Goal: Task Accomplishment & Management: Manage account settings

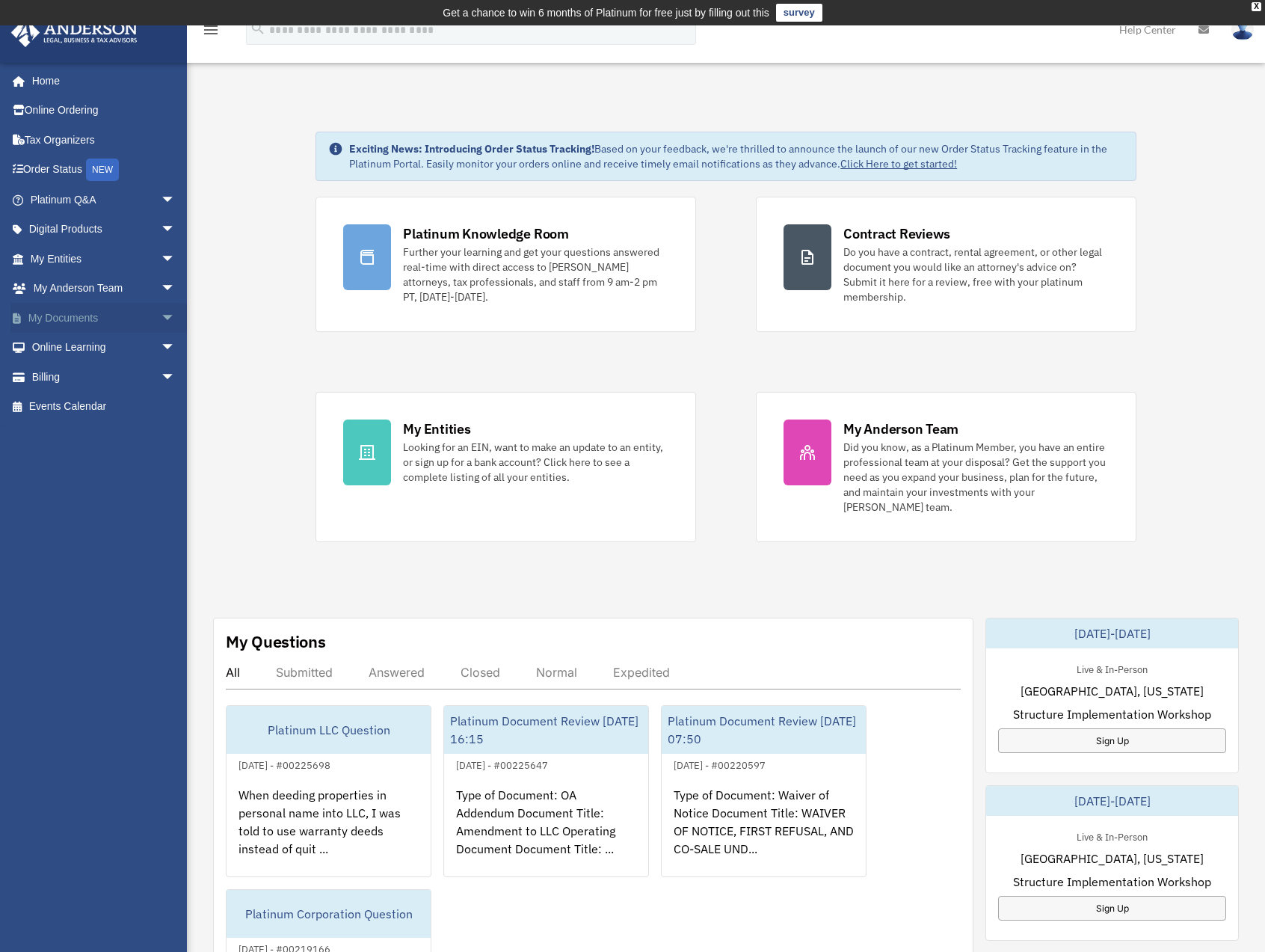
click at [160, 316] on span "arrow_drop_down" at bounding box center [175, 318] width 30 height 31
click at [66, 346] on link "Box" at bounding box center [109, 348] width 177 height 30
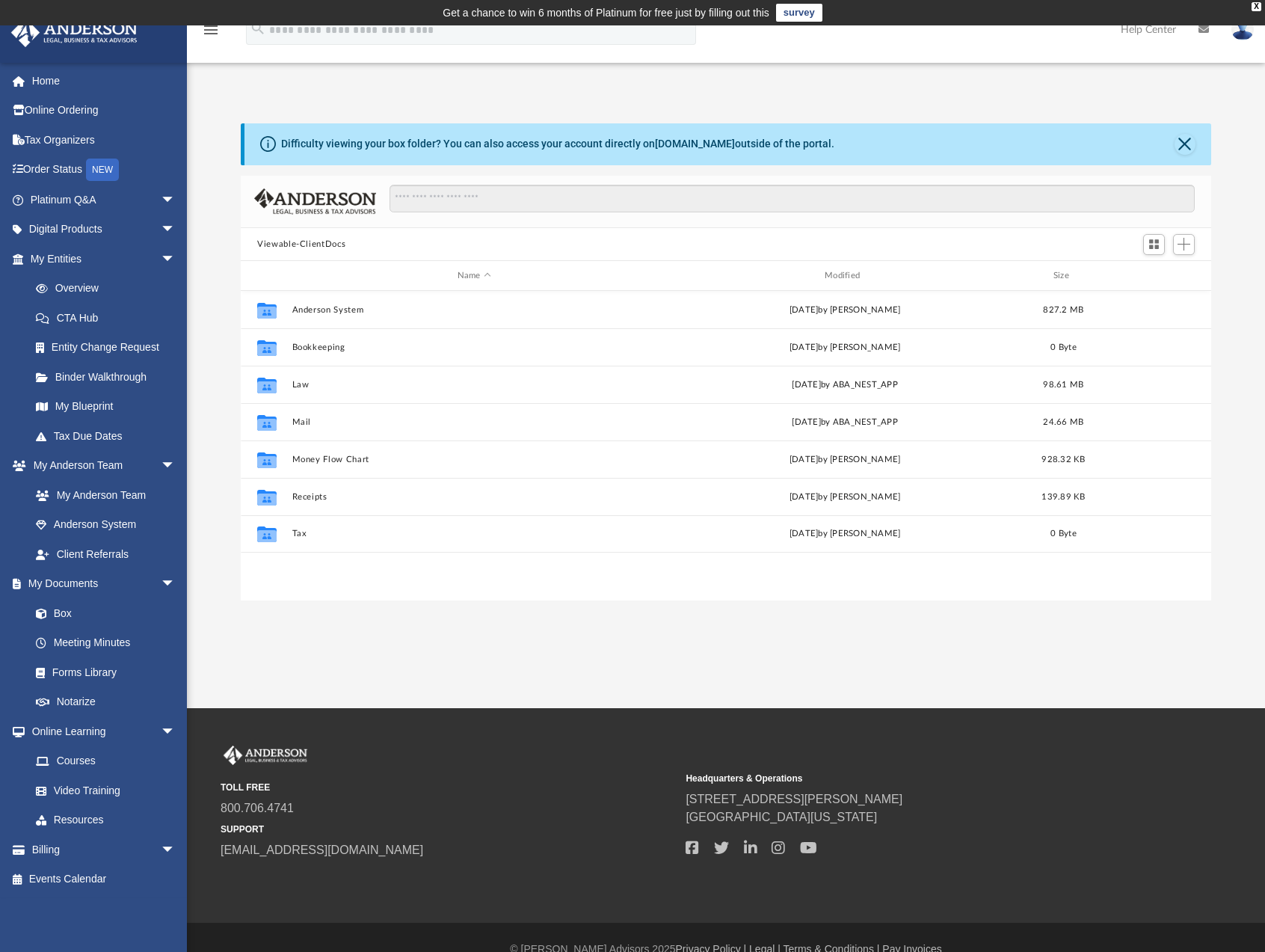
scroll to position [329, 959]
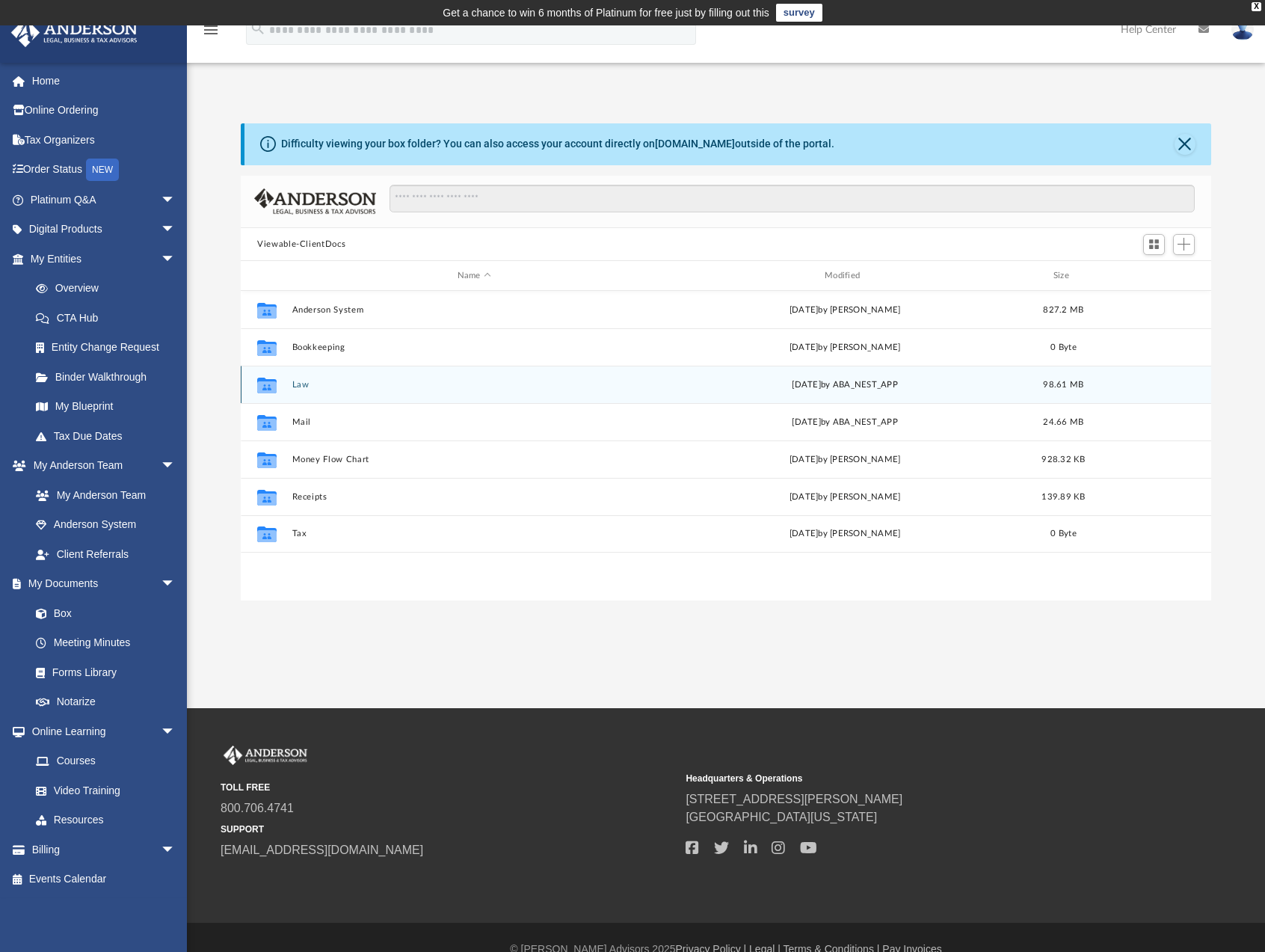
click at [268, 386] on icon "grid" at bounding box center [266, 385] width 20 height 16
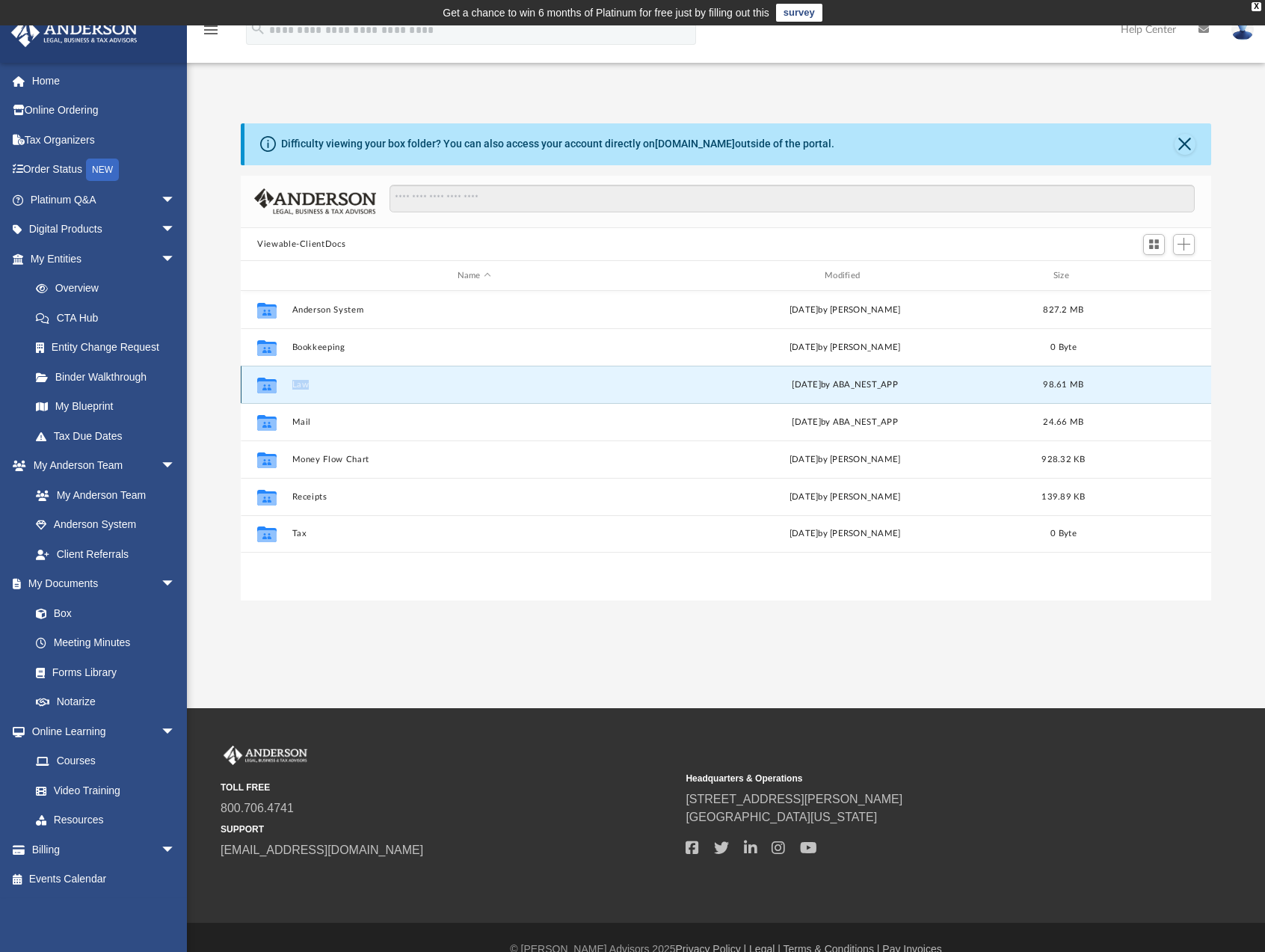
click at [269, 386] on icon "grid" at bounding box center [266, 385] width 20 height 16
click at [367, 389] on button "Law" at bounding box center [474, 385] width 364 height 9
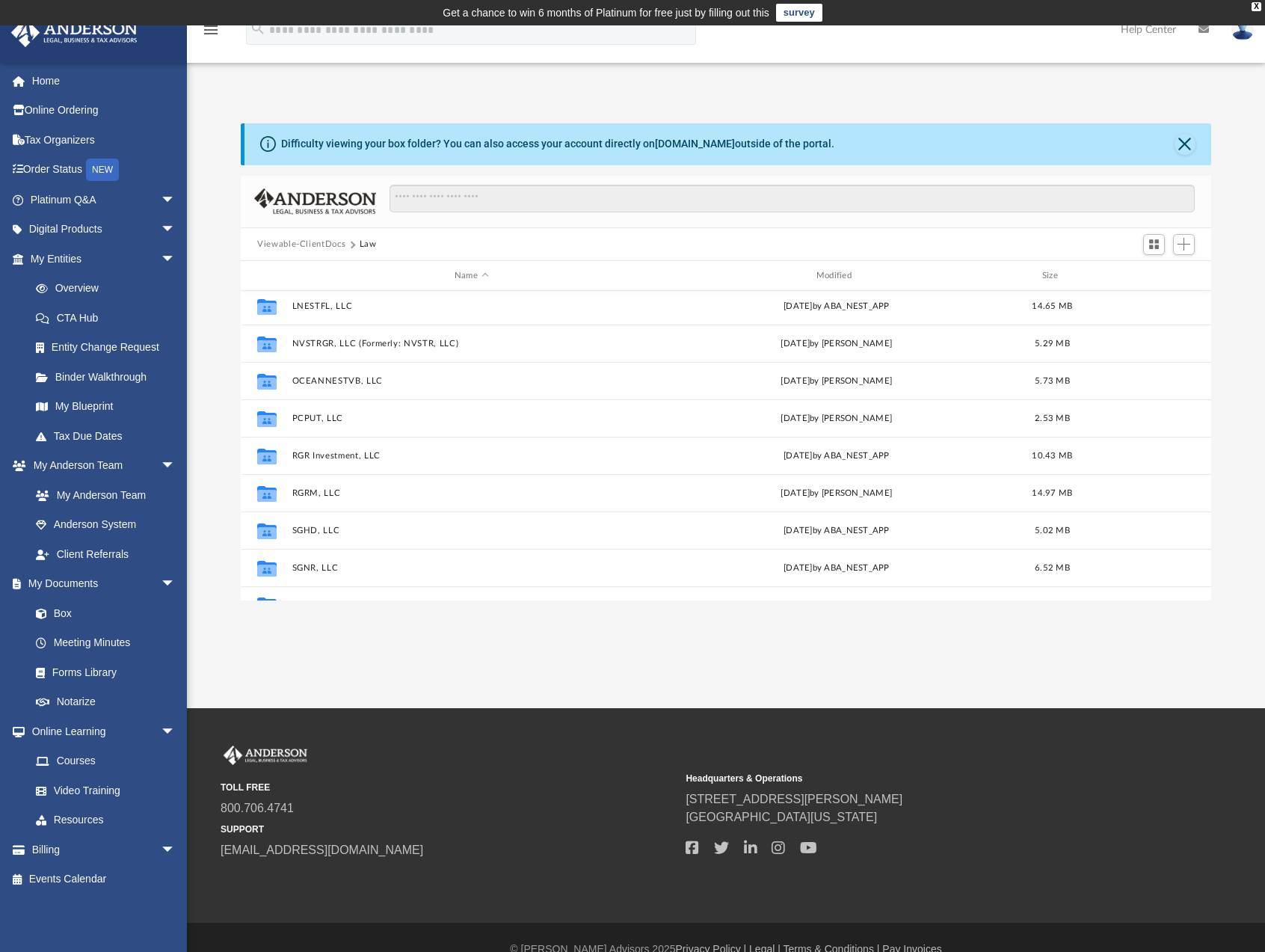
scroll to position [139, 0]
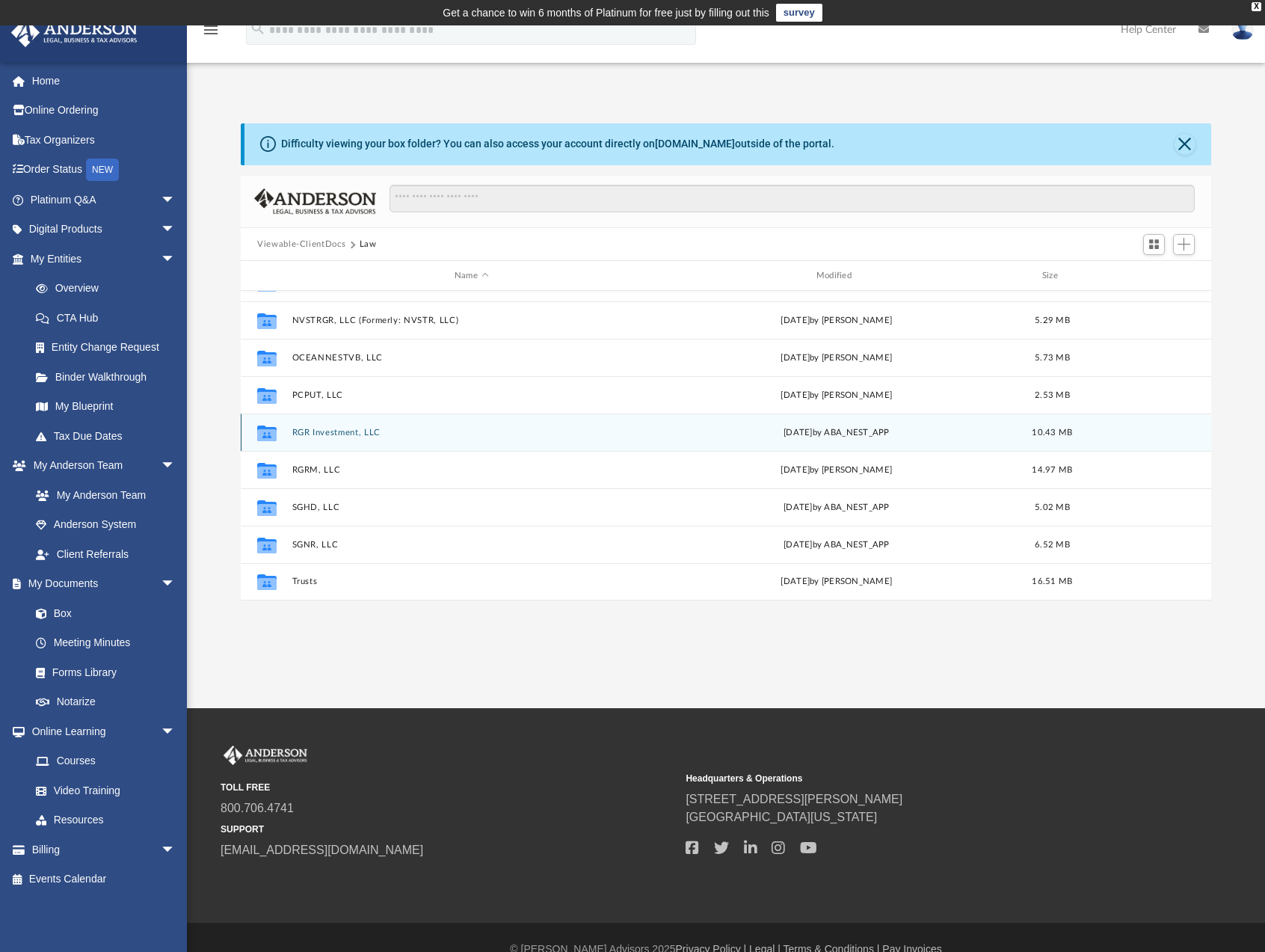
click at [393, 445] on div "Collaborated Folder RGR Investment, LLC [DATE] by ABA_NEST_APP 10.43 MB" at bounding box center [726, 432] width 971 height 38
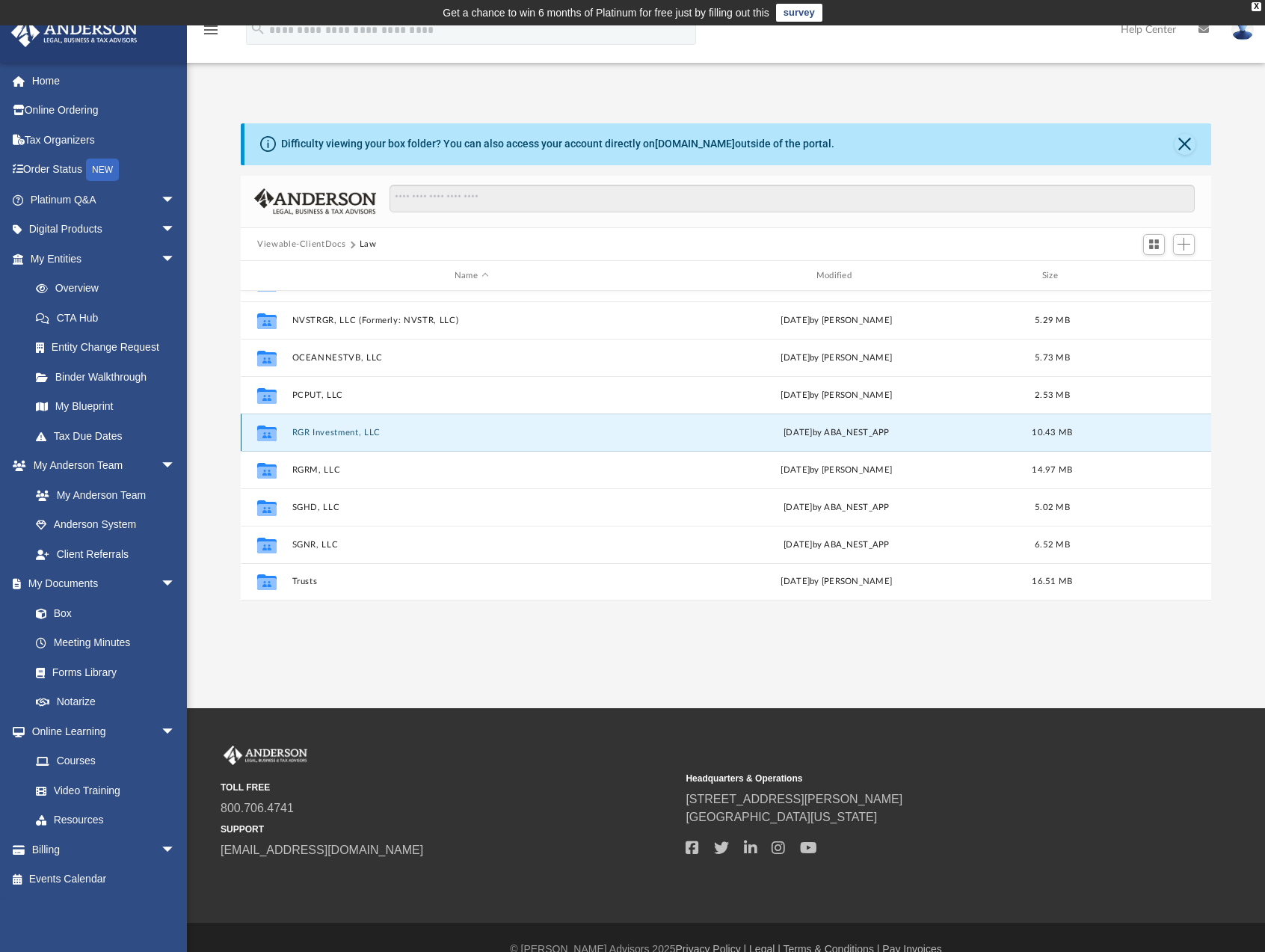
click at [409, 434] on button "RGR Investment, LLC" at bounding box center [472, 432] width 359 height 9
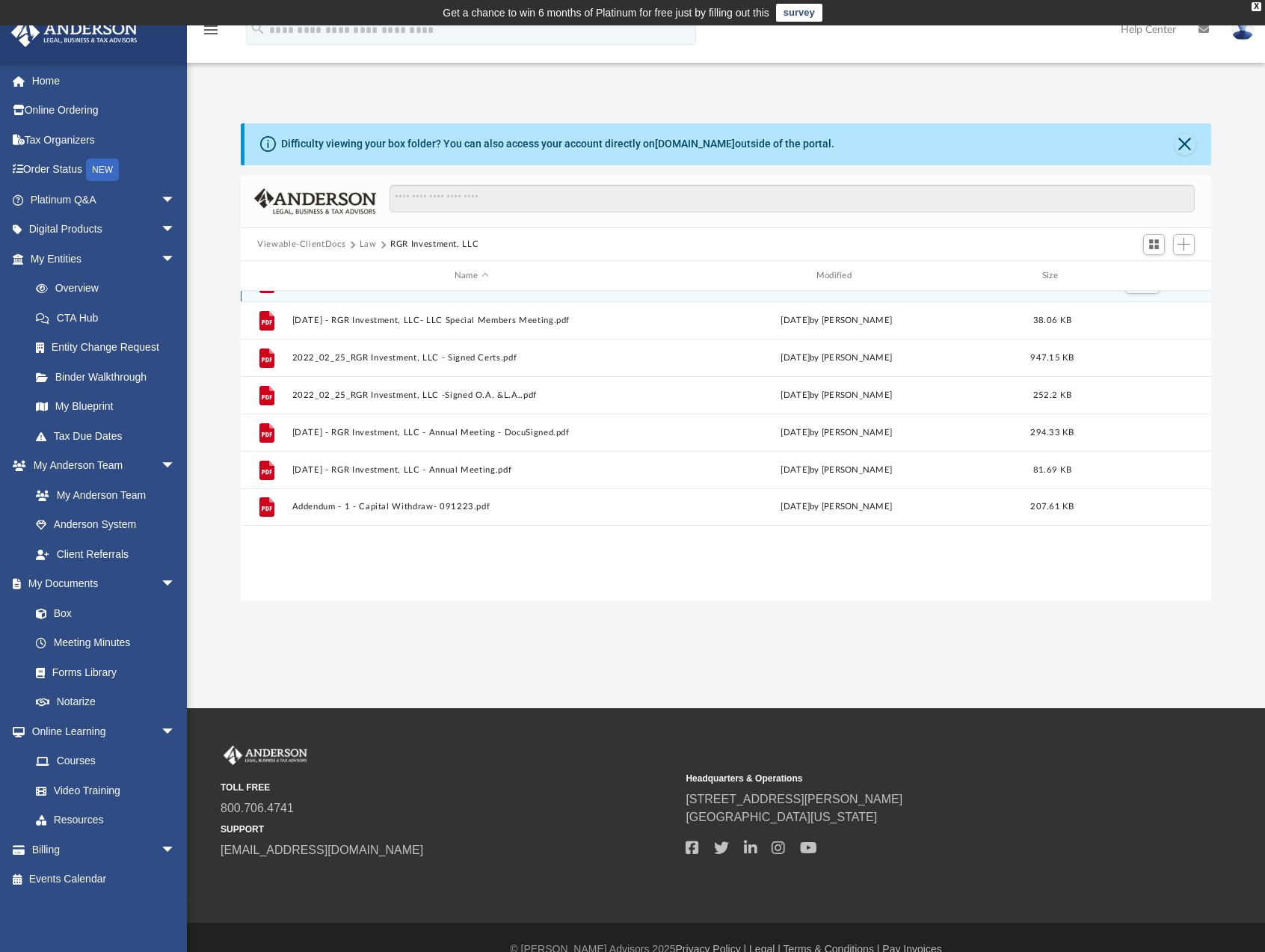
scroll to position [0, 0]
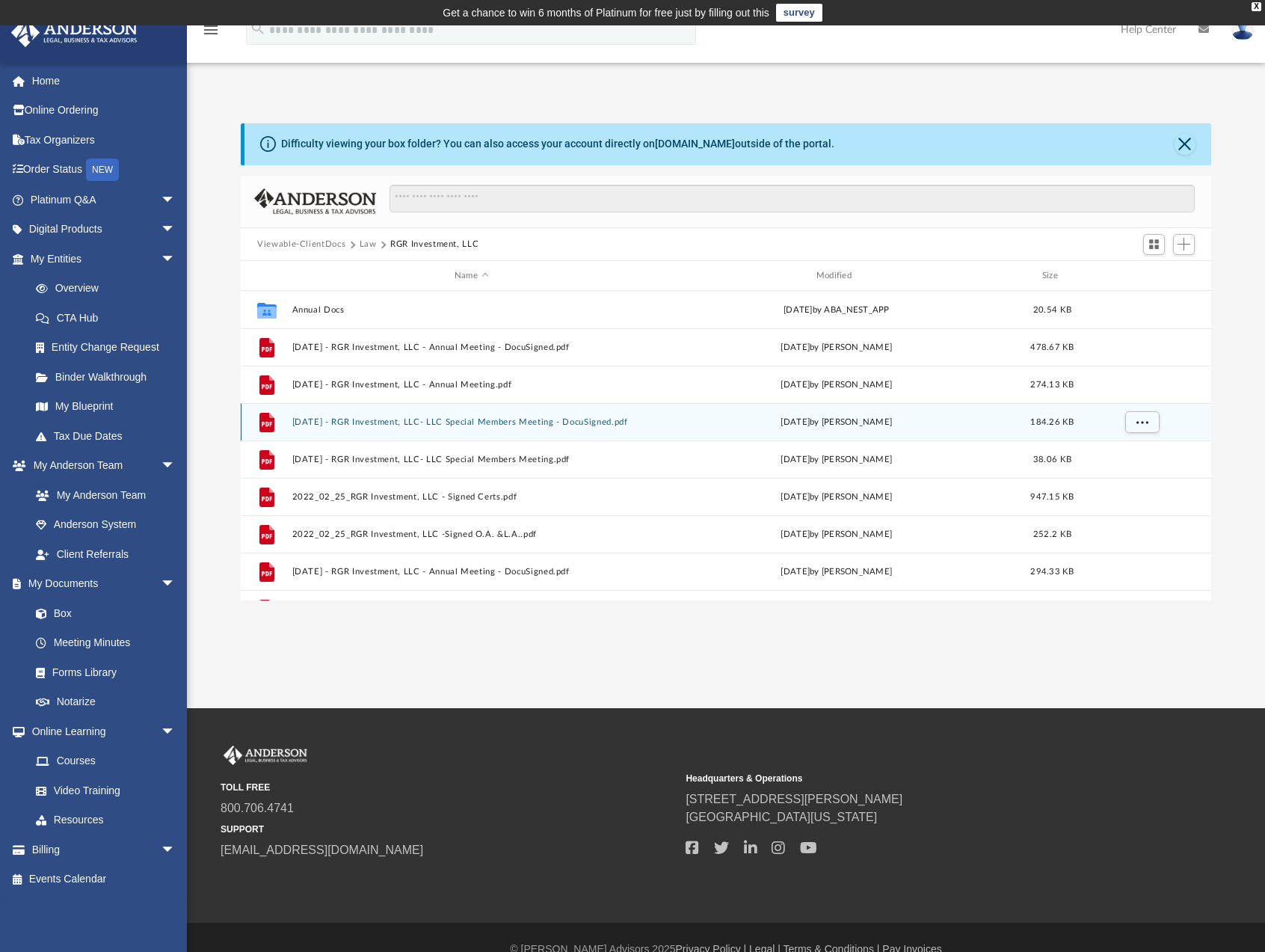
click at [316, 428] on div "File 2022.07.31 - RGR Investment, LLC- LLC Special Members Meeting - DocuSigned…" at bounding box center [726, 422] width 971 height 38
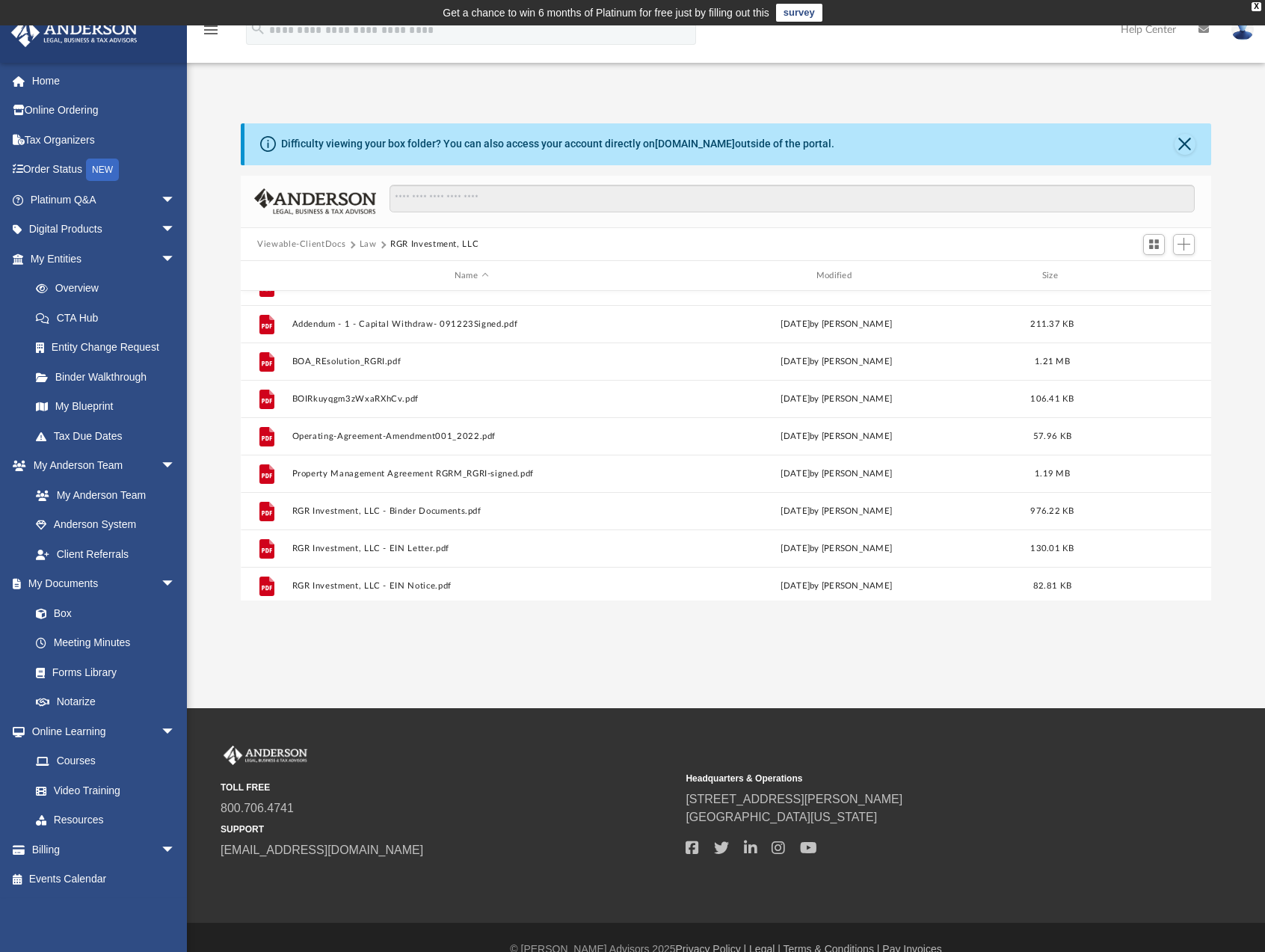
scroll to position [374, 0]
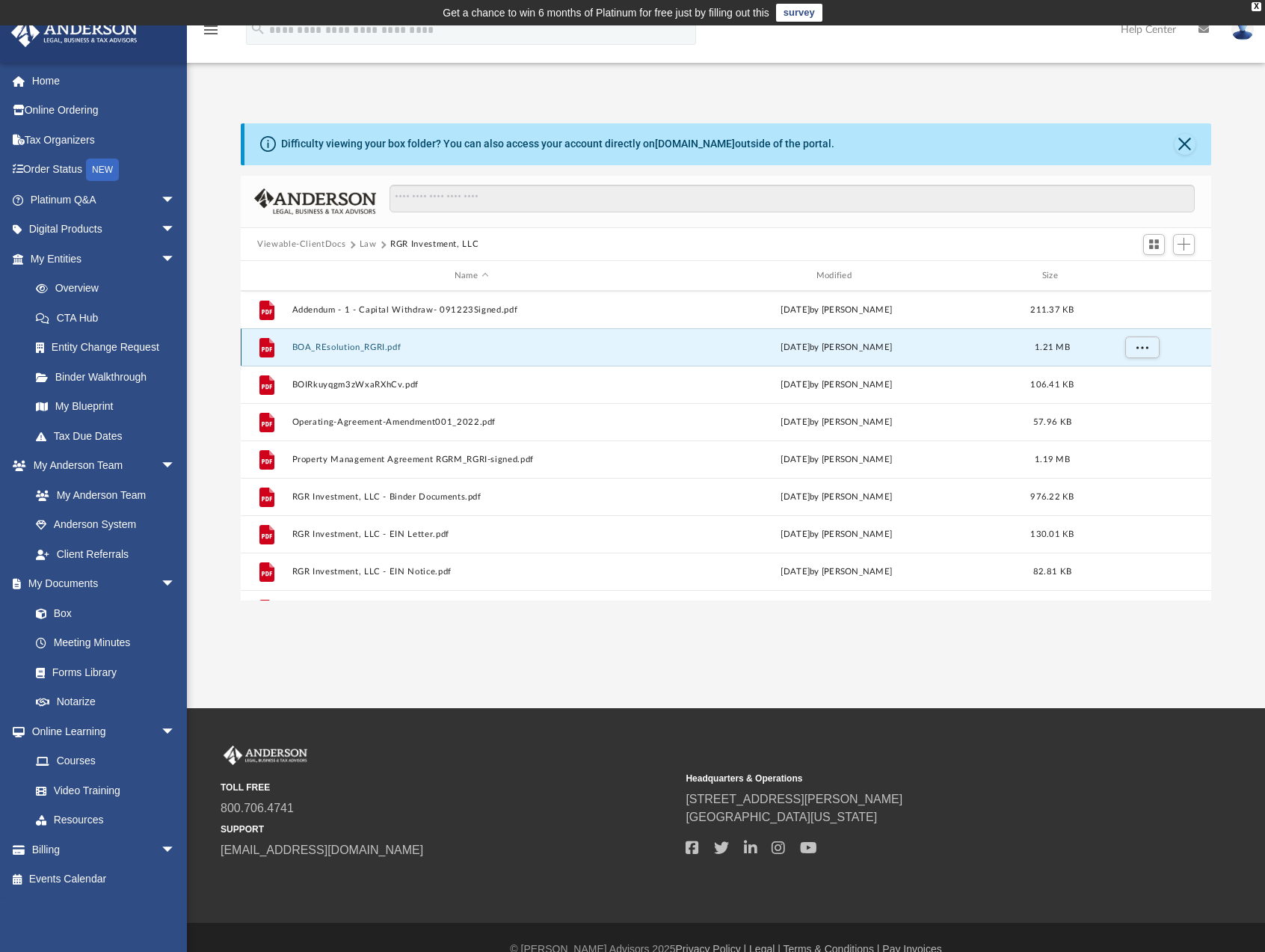
click at [407, 353] on button "BOA_REsolution_RGRI.pdf" at bounding box center [472, 347] width 359 height 9
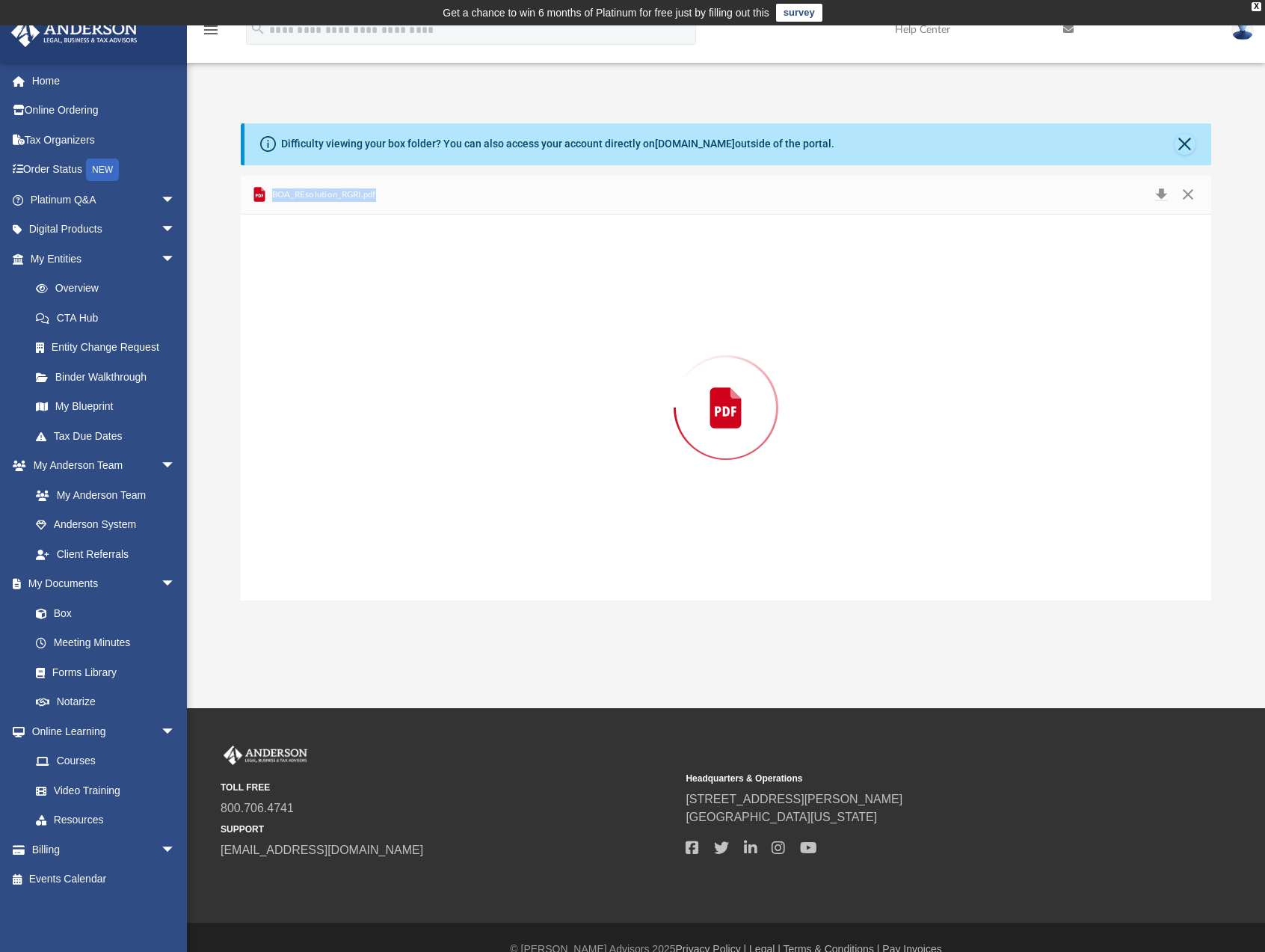
click at [407, 353] on div "Preview" at bounding box center [726, 408] width 971 height 386
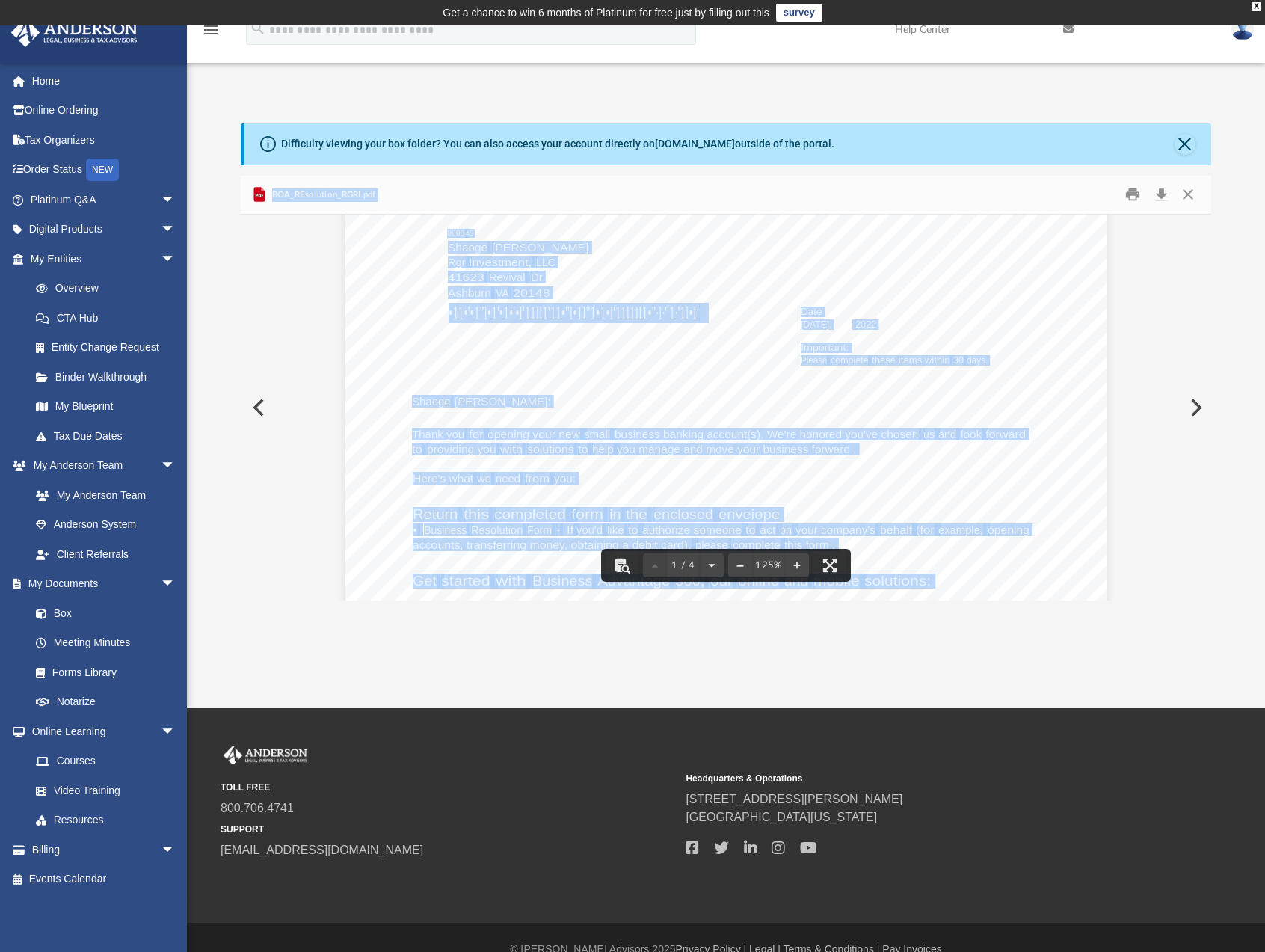
scroll to position [0, 0]
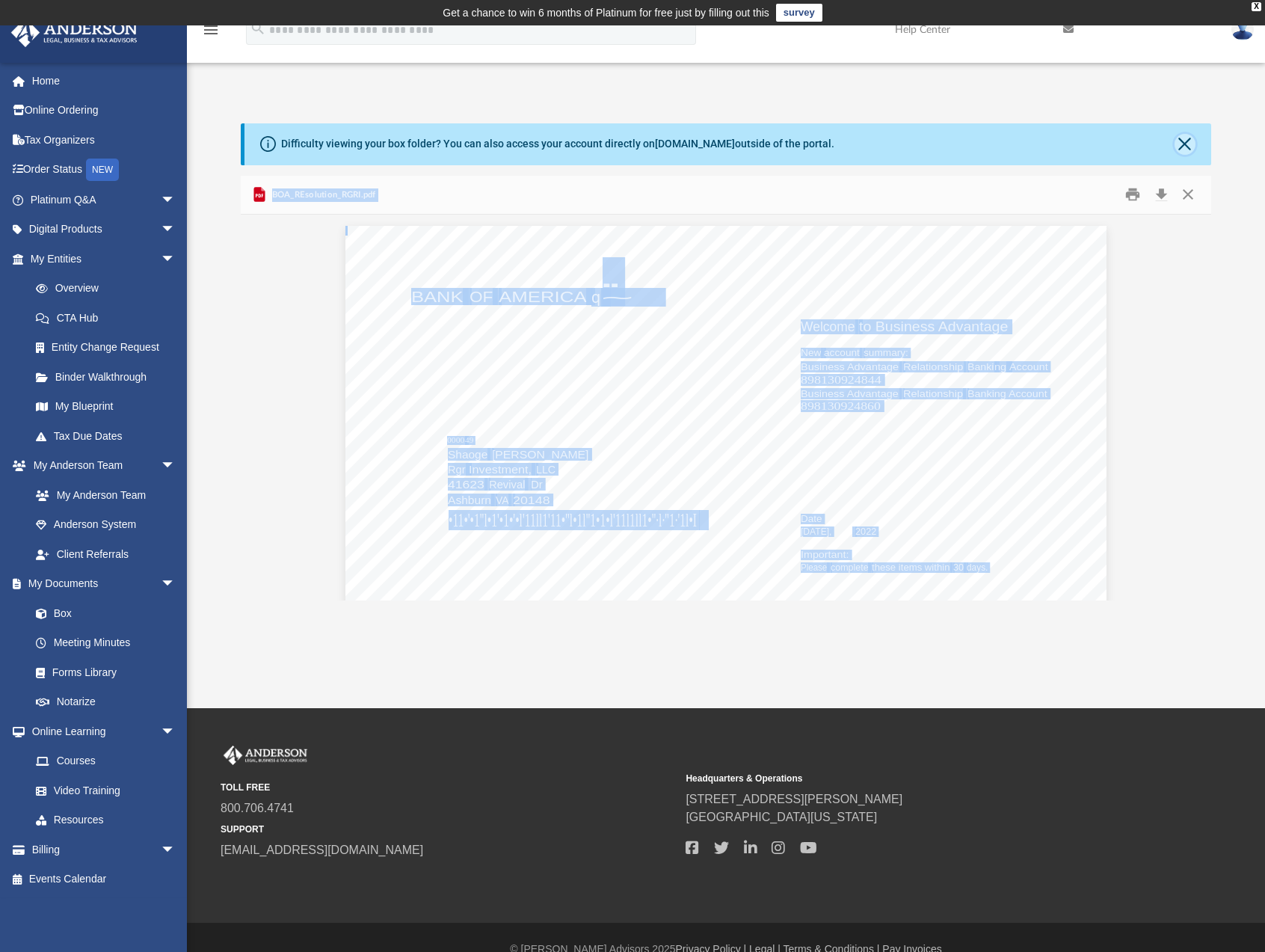
click at [1187, 148] on button "Close" at bounding box center [1185, 144] width 21 height 21
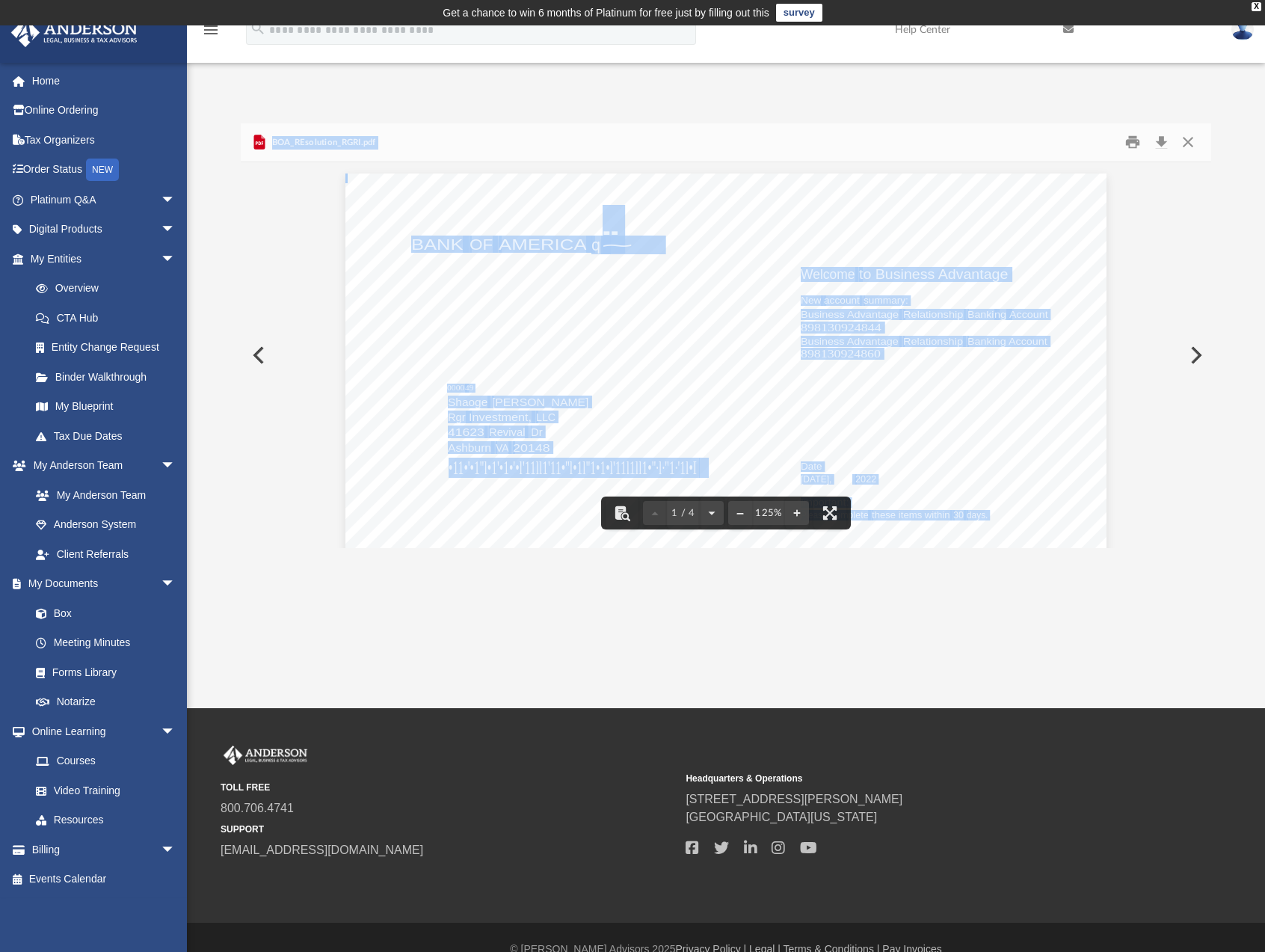
click at [259, 362] on button "Preview" at bounding box center [257, 355] width 33 height 42
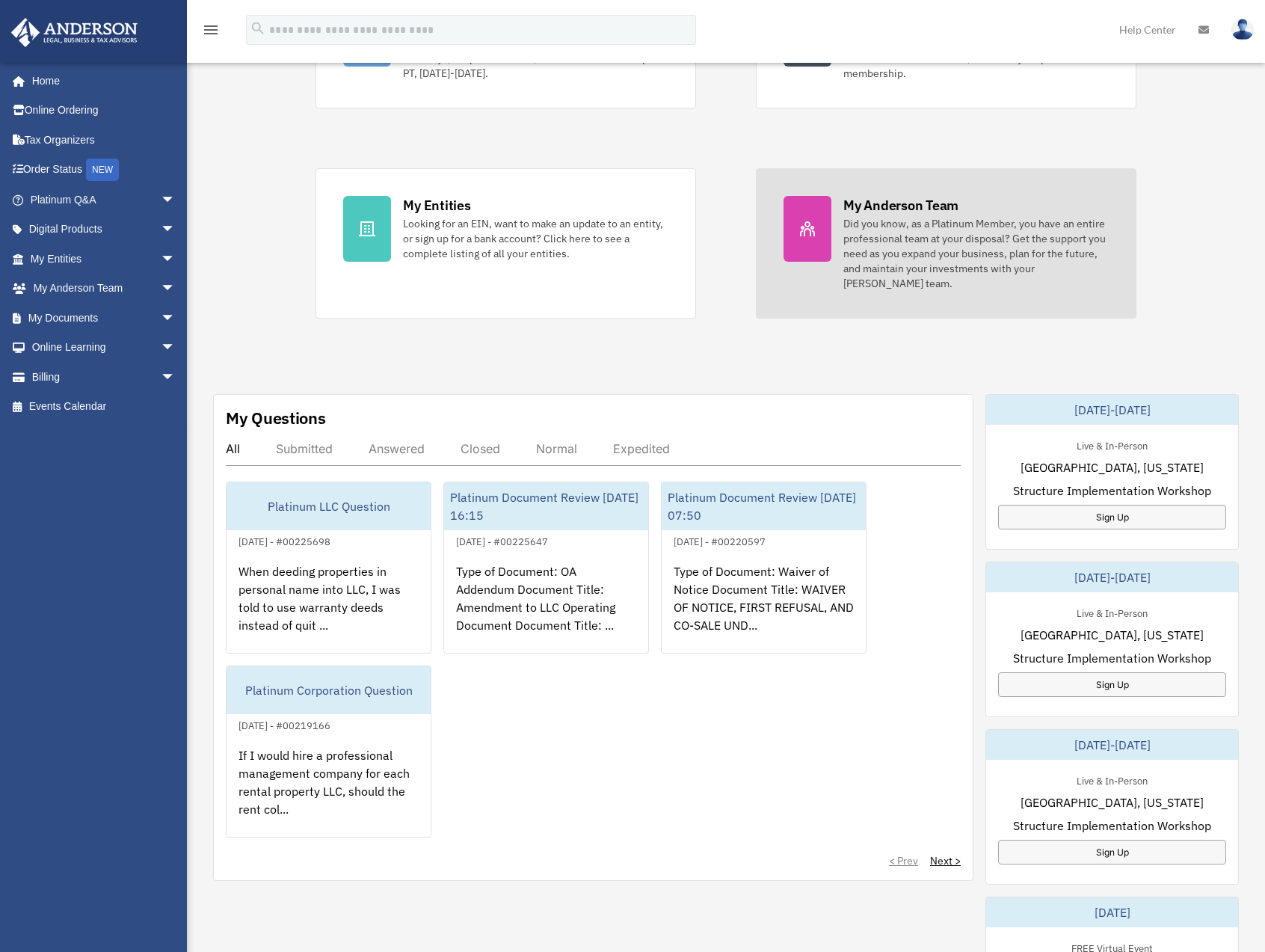
scroll to position [234, 0]
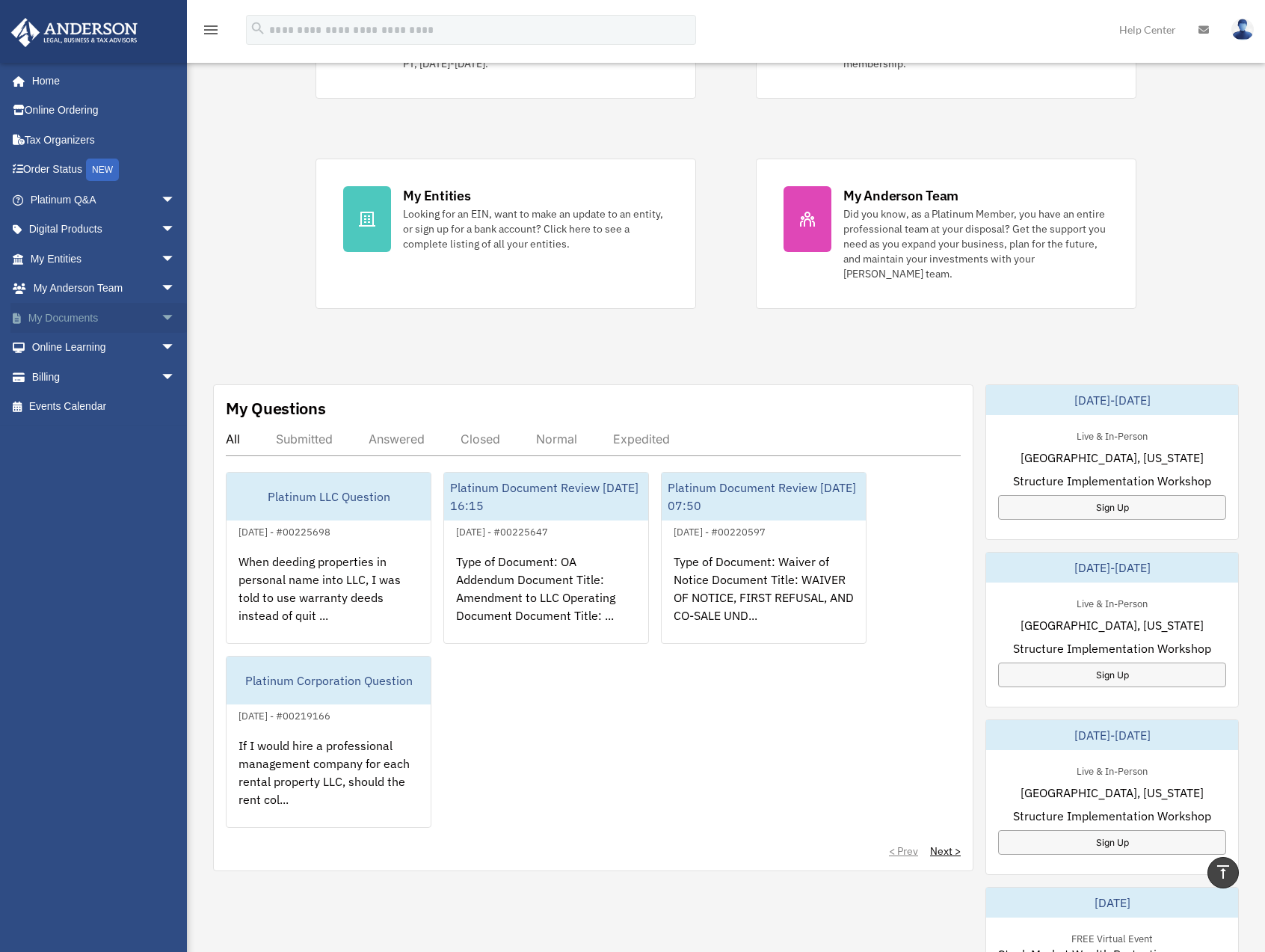
click at [160, 317] on span "arrow_drop_down" at bounding box center [175, 318] width 30 height 31
click at [83, 356] on link "Box" at bounding box center [109, 348] width 177 height 30
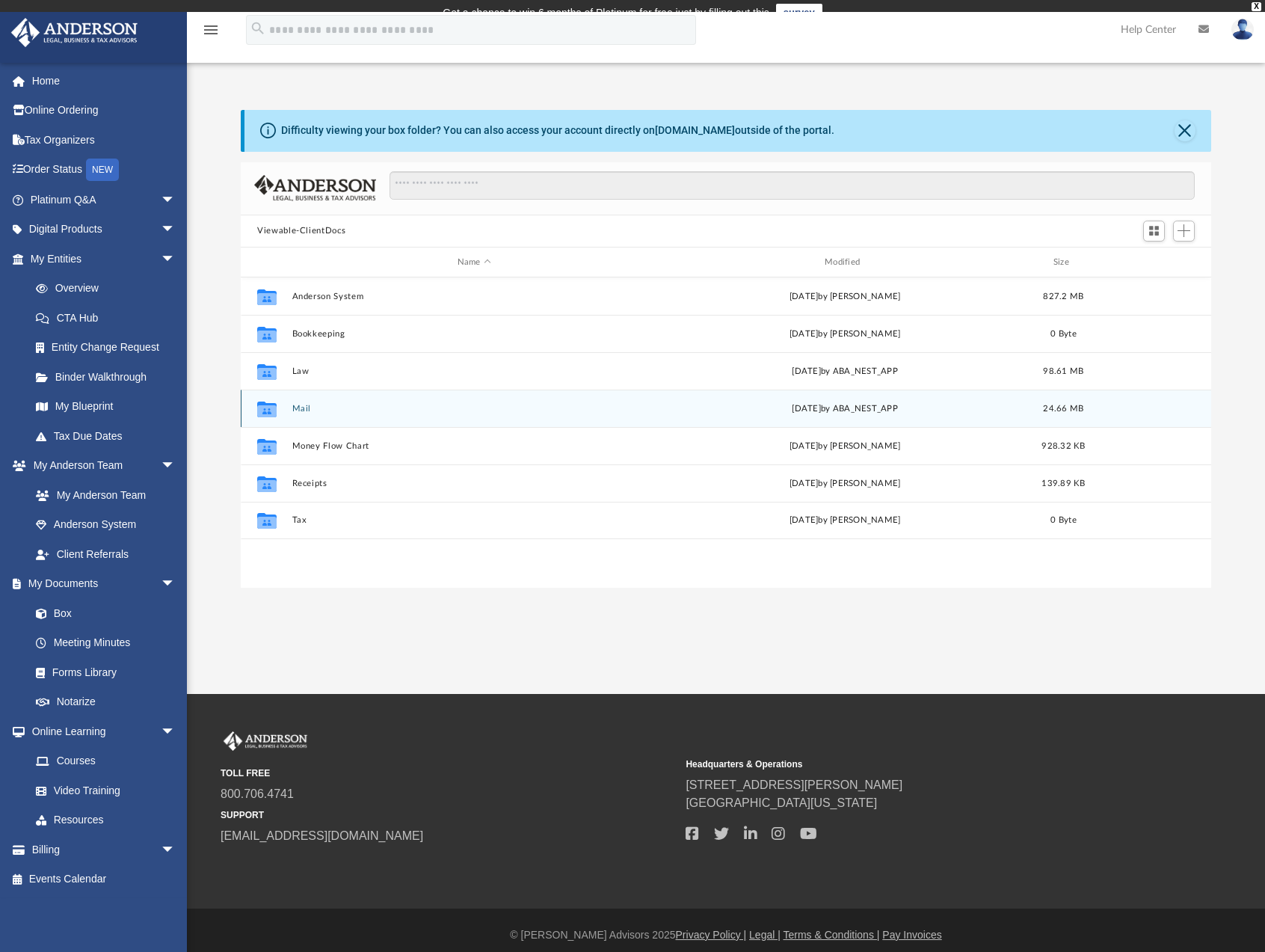
scroll to position [329, 959]
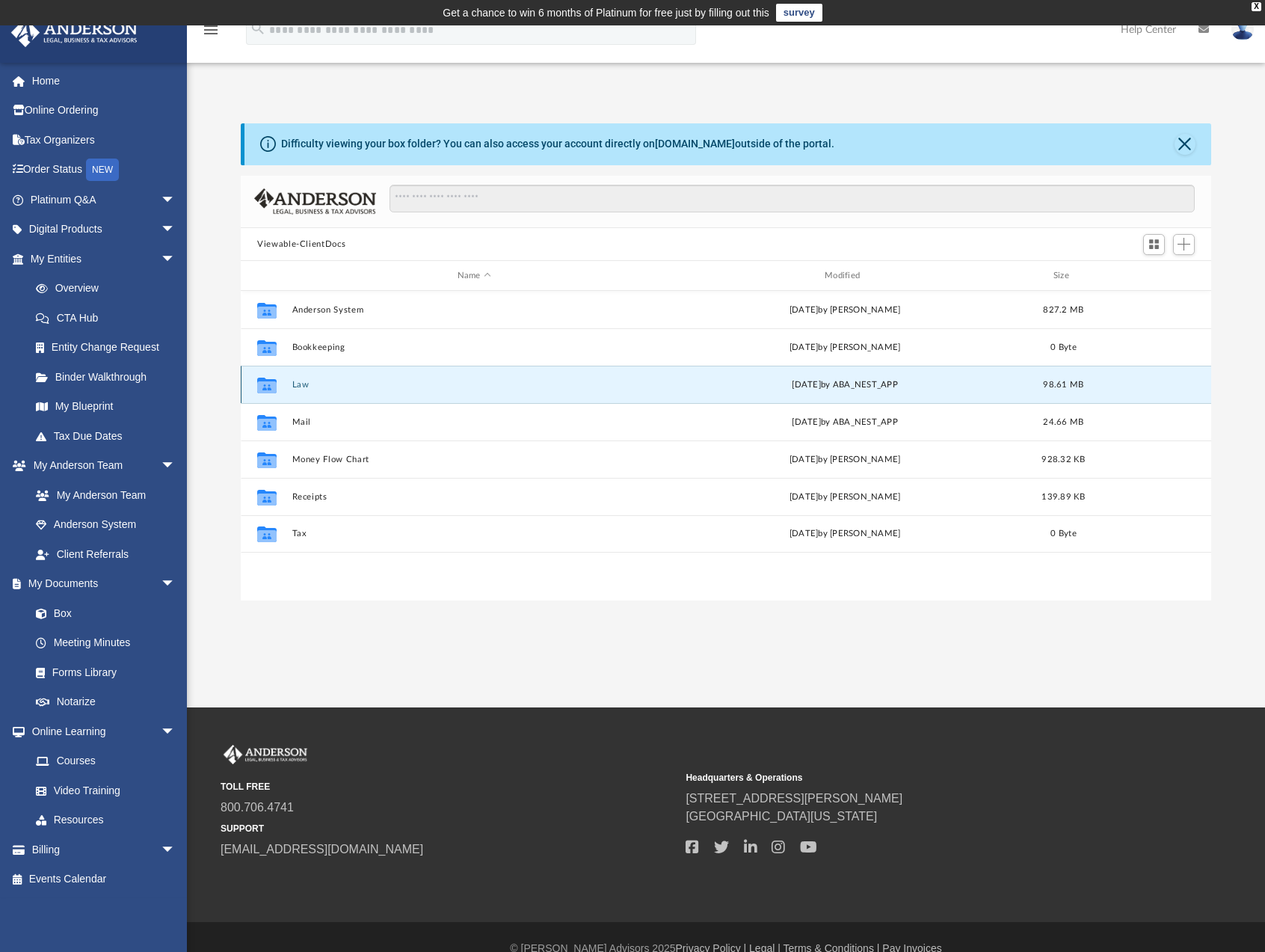
click at [317, 388] on button "Law" at bounding box center [474, 385] width 364 height 9
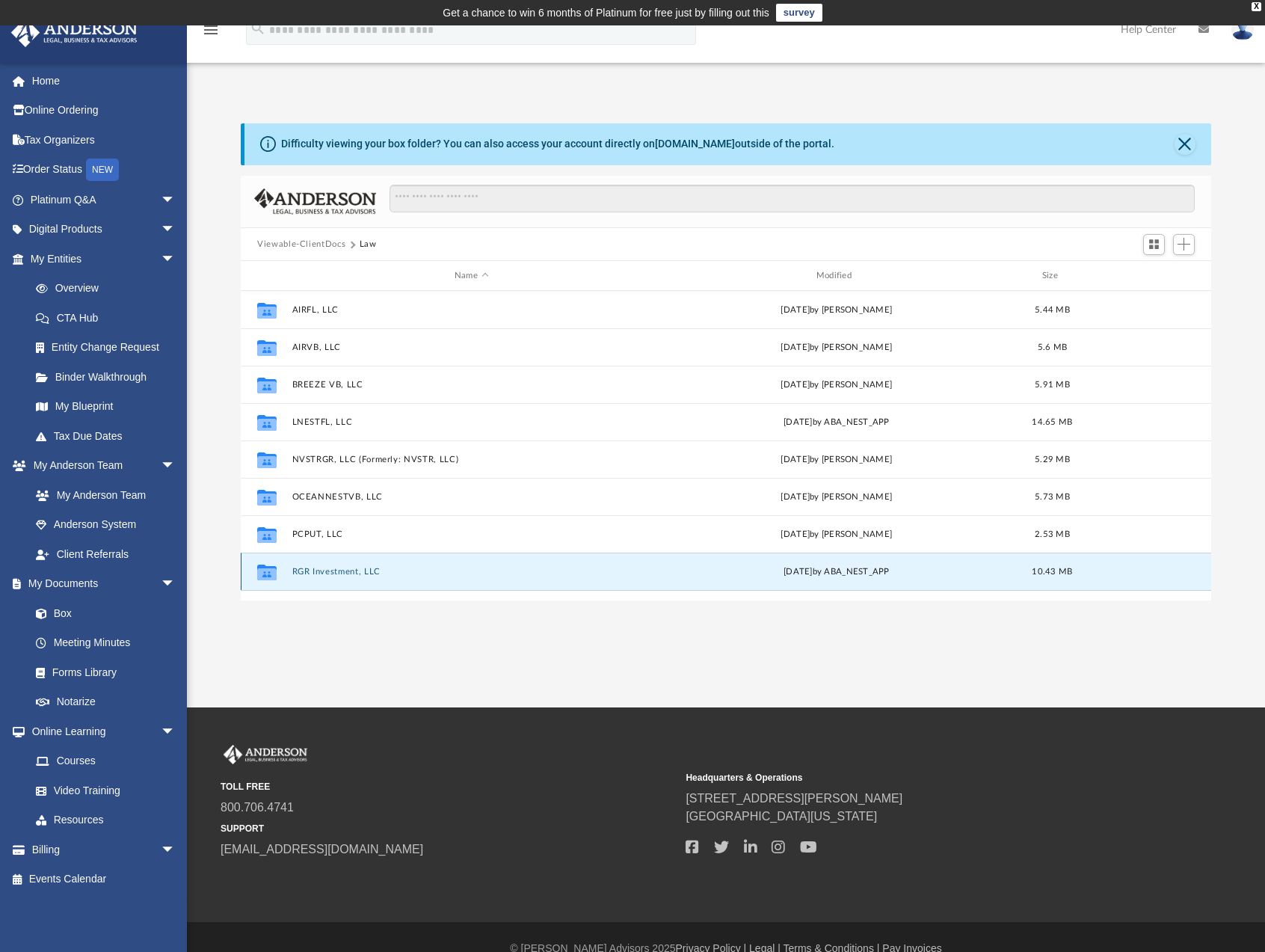
click at [353, 569] on button "RGR Investment, LLC" at bounding box center [472, 571] width 359 height 9
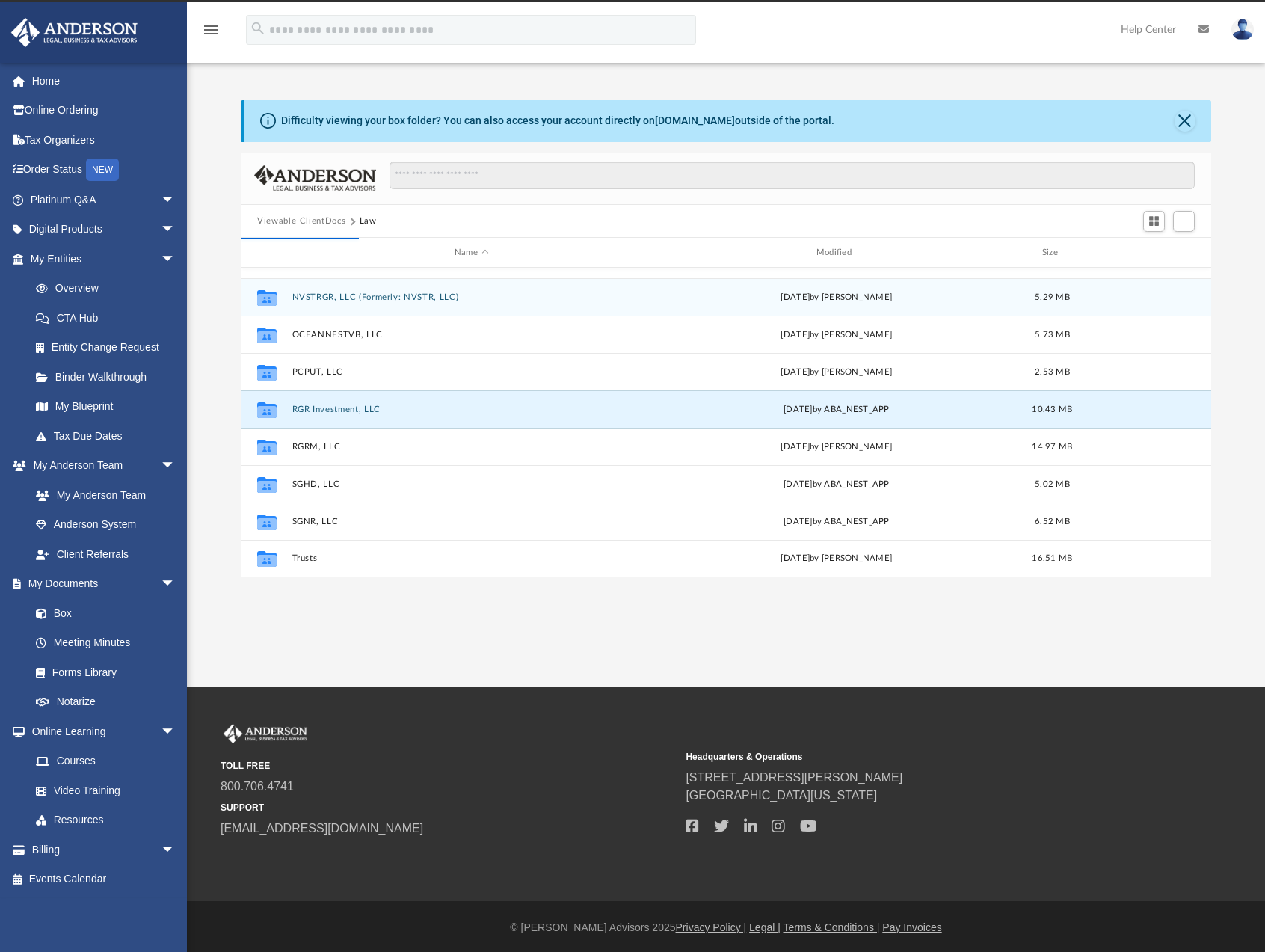
scroll to position [0, 0]
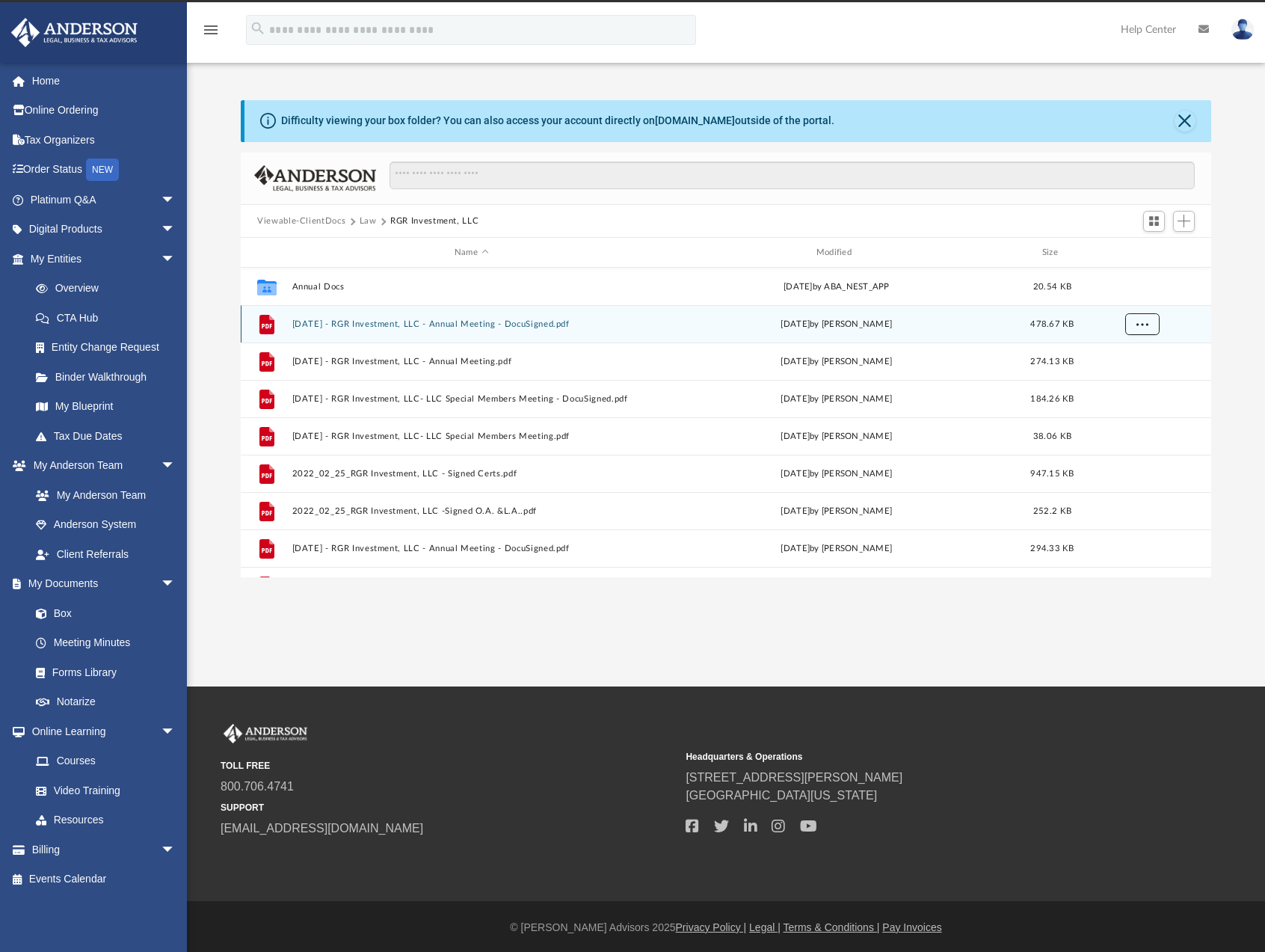
click at [1147, 322] on span "More options" at bounding box center [1142, 324] width 12 height 8
